Goal: Communication & Community: Answer question/provide support

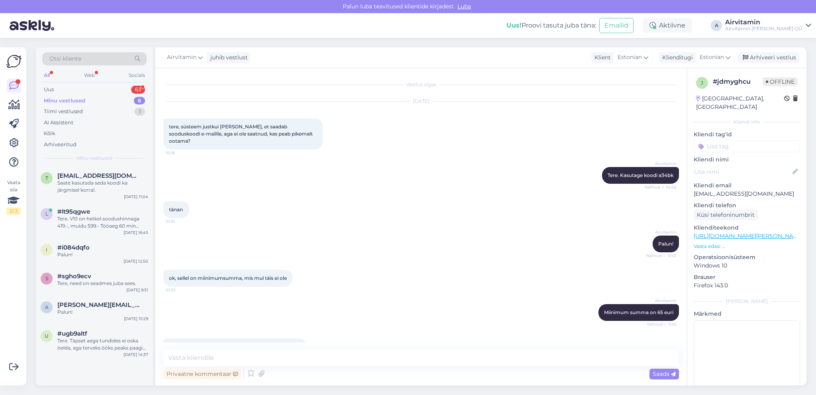
scroll to position [48, 0]
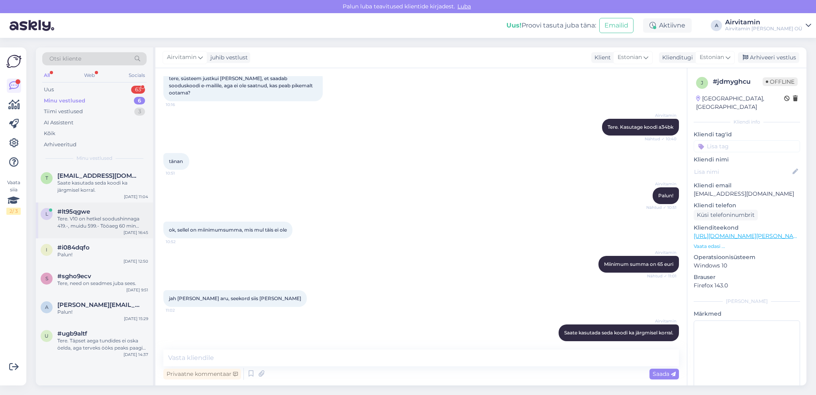
click at [106, 219] on div "Tere. V10 on hetkel soodushinnaga 419.-, muidu 599.- Tööaeg 60 min [PERSON_NAME…" at bounding box center [102, 222] width 91 height 14
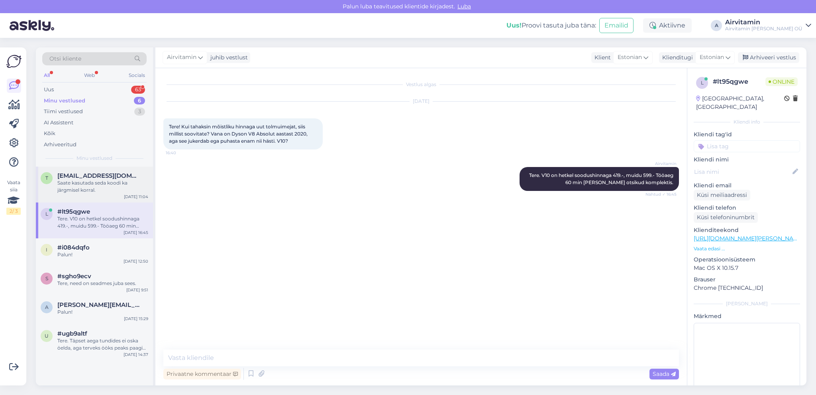
click at [86, 182] on div "Saate kasutada seda koodi ka järgmisel korral." at bounding box center [102, 186] width 91 height 14
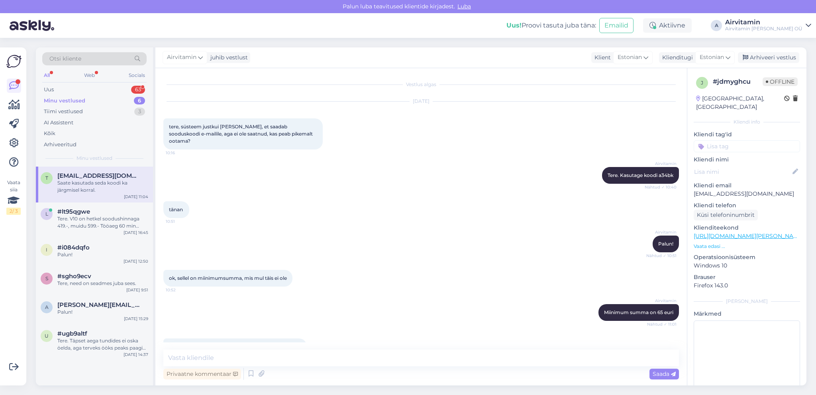
scroll to position [48, 0]
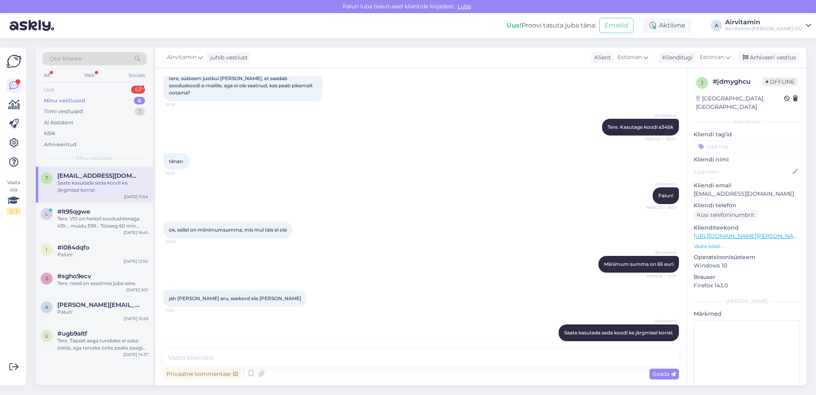
click at [49, 90] on div "Uus" at bounding box center [49, 90] width 10 height 8
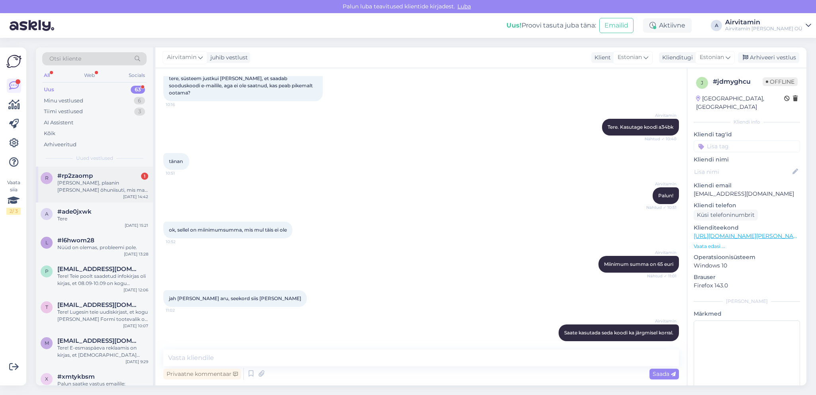
click at [91, 189] on div "[PERSON_NAME], plaanin [PERSON_NAME] õhuniisuti, mis ma lisaks filtritele peaks…" at bounding box center [102, 186] width 91 height 14
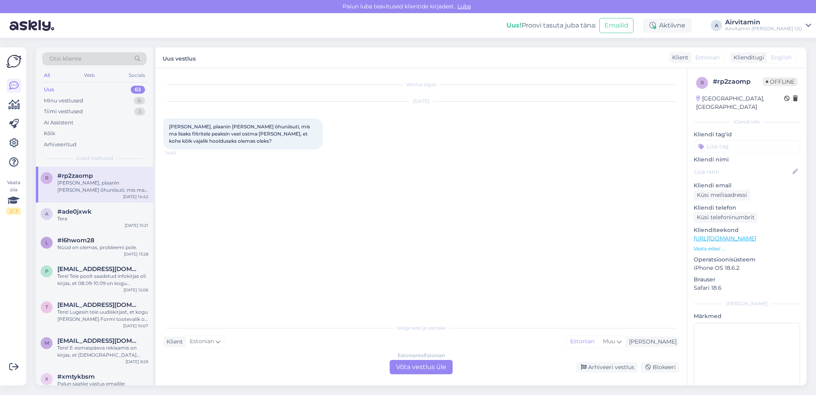
scroll to position [0, 0]
click at [410, 366] on div "Estonian to Estonian Võta vestlus üle" at bounding box center [420, 367] width 63 height 14
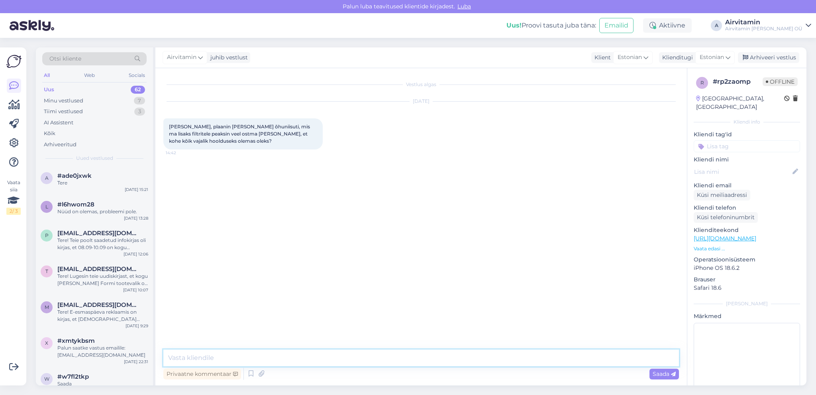
click at [178, 351] on textarea at bounding box center [420, 357] width 515 height 17
type textarea "Tere. Kõik vajalik on seadmega kaasas. Filtreid võiks vahetada umbes 2-3 kuu ta…"
click at [662, 376] on span "Saada" at bounding box center [663, 373] width 23 height 7
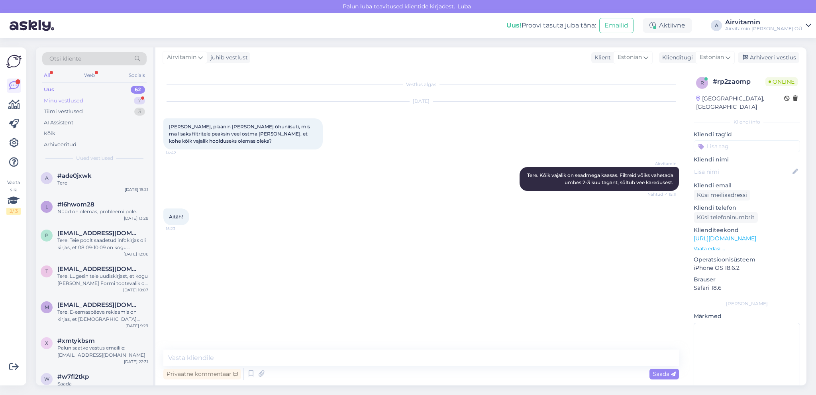
click at [81, 101] on div "Minu vestlused" at bounding box center [63, 101] width 39 height 8
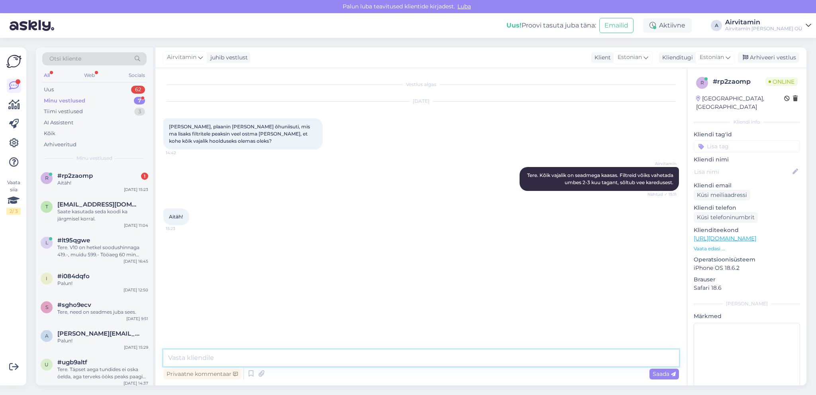
drag, startPoint x: 252, startPoint y: 355, endPoint x: 329, endPoint y: 335, distance: 78.9
click at [254, 354] on textarea at bounding box center [420, 357] width 515 height 17
type textarea "Palun!"
click at [659, 372] on span "Saada" at bounding box center [663, 373] width 23 height 7
